Goal: Obtain resource: Download file/media

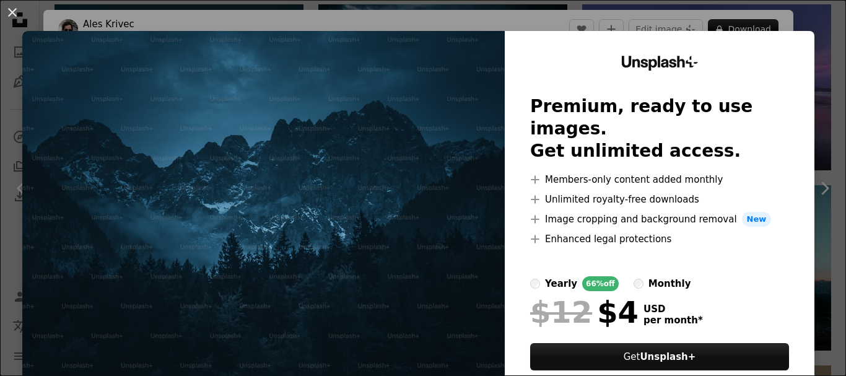
scroll to position [330, 0]
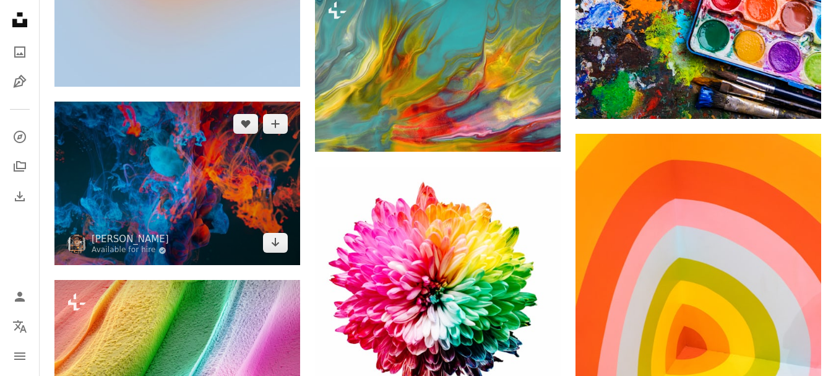
scroll to position [1651, 0]
